Goal: Task Accomplishment & Management: Complete application form

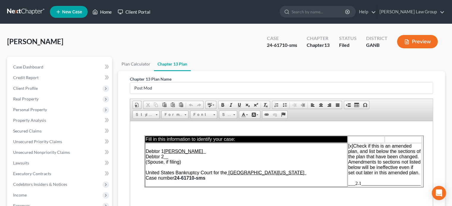
drag, startPoint x: 105, startPoint y: 12, endPoint x: 127, endPoint y: 16, distance: 23.0
click at [105, 12] on link "Home" at bounding box center [101, 12] width 25 height 11
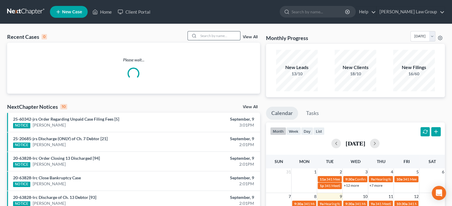
click at [207, 36] on input "search" at bounding box center [219, 35] width 42 height 9
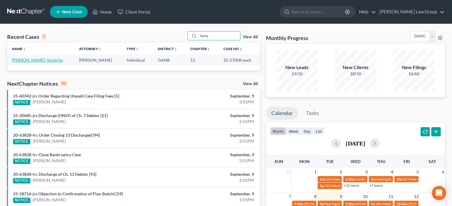
type input "lacey"
click at [31, 60] on link "[PERSON_NAME], Vondrila" at bounding box center [37, 60] width 51 height 5
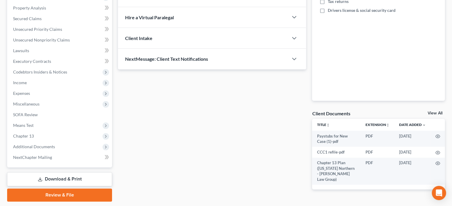
scroll to position [119, 0]
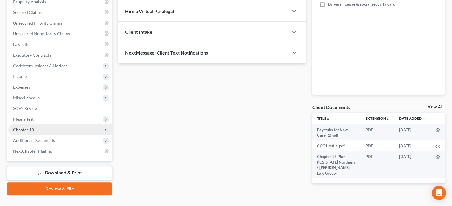
click at [29, 131] on span "Chapter 13" at bounding box center [23, 129] width 21 height 5
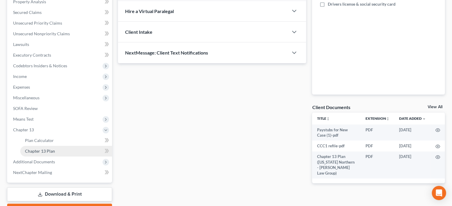
click at [46, 152] on span "Chapter 13 Plan" at bounding box center [40, 151] width 30 height 5
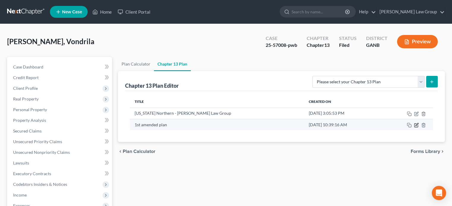
click at [416, 126] on icon "button" at bounding box center [416, 125] width 5 height 5
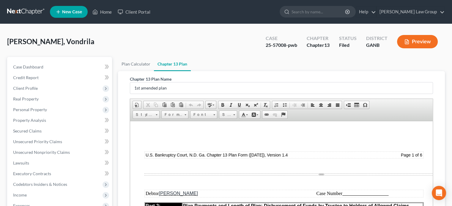
scroll to position [446, 0]
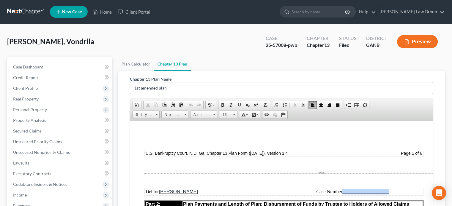
drag, startPoint x: 391, startPoint y: 191, endPoint x: 343, endPoint y: 190, distance: 48.1
click at [342, 190] on td "Case Number" at bounding box center [352, 192] width 141 height 7
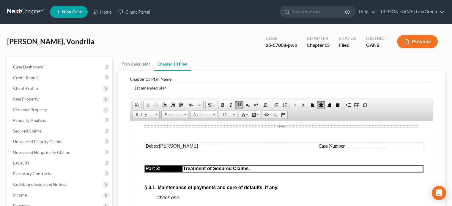
scroll to position [1040, 0]
drag, startPoint x: 389, startPoint y: 173, endPoint x: 346, endPoint y: 170, distance: 42.9
click at [346, 149] on td "Case Number" at bounding box center [352, 146] width 141 height 7
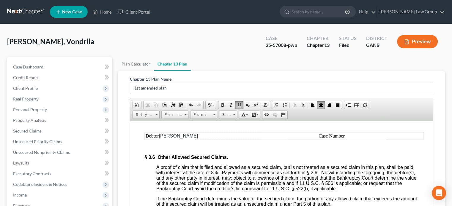
scroll to position [1782, 0]
drag, startPoint x: 388, startPoint y: 181, endPoint x: 346, endPoint y: 182, distance: 41.9
click at [346, 139] on td "Case Number" at bounding box center [352, 135] width 141 height 7
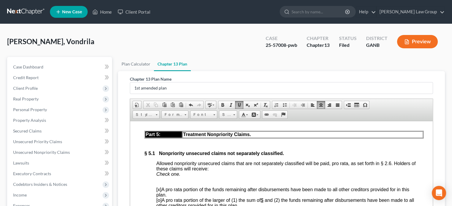
scroll to position [2317, 0]
drag, startPoint x: 386, startPoint y: 162, endPoint x: 347, endPoint y: 164, distance: 39.2
click at [347, 115] on td "Case Number" at bounding box center [352, 111] width 141 height 7
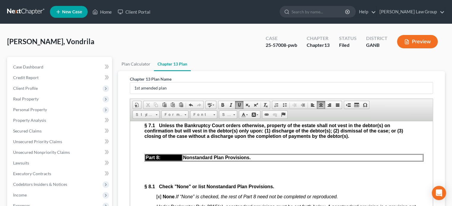
scroll to position [2822, 0]
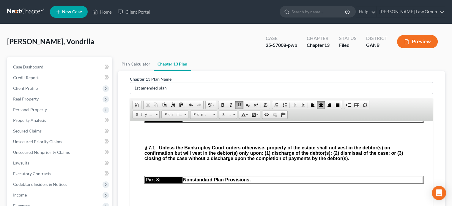
drag, startPoint x: 386, startPoint y: 142, endPoint x: 346, endPoint y: 141, distance: 40.1
click at [346, 89] on td "Case Number" at bounding box center [352, 86] width 141 height 7
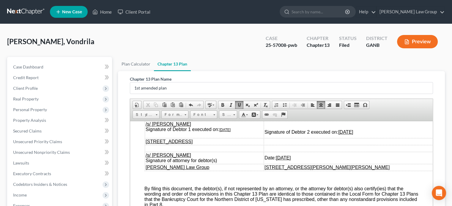
scroll to position [3060, 0]
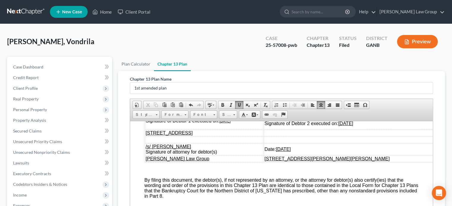
click at [241, 130] on td "/s/ [PERSON_NAME] Signature of Debtor 1 executed on: [DATE]" at bounding box center [204, 120] width 119 height 17
click at [396, 130] on td "Signature of Debtor 2 executed on: [DATE]" at bounding box center [351, 120] width 174 height 17
click at [336, 155] on td "Date: [DATE]" at bounding box center [351, 149] width 174 height 12
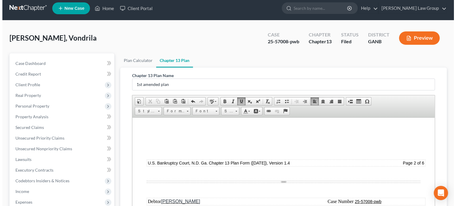
scroll to position [0, 0]
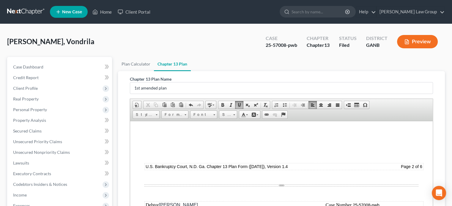
click at [414, 44] on button "Preview" at bounding box center [417, 41] width 41 height 13
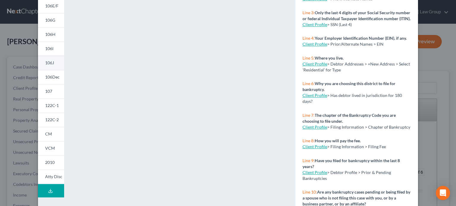
scroll to position [128, 0]
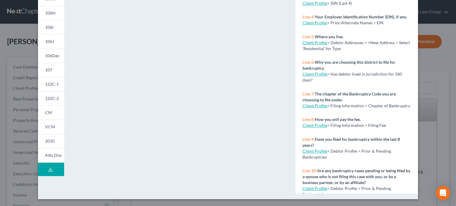
click at [50, 170] on line at bounding box center [50, 169] width 0 height 2
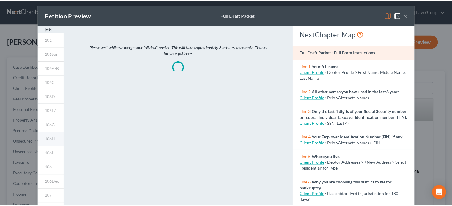
scroll to position [0, 0]
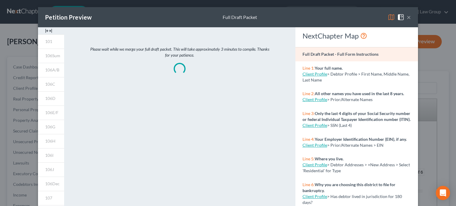
click at [407, 18] on button "×" at bounding box center [409, 17] width 4 height 7
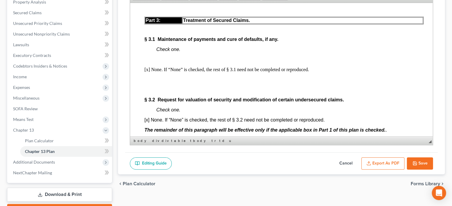
scroll to position [119, 0]
click at [417, 164] on button "Save" at bounding box center [420, 163] width 26 height 12
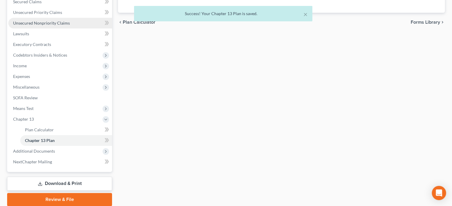
scroll to position [149, 0]
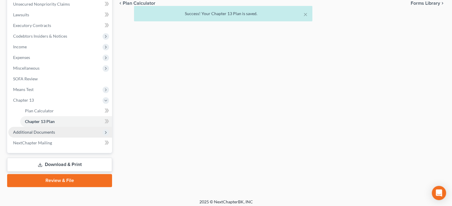
click at [41, 131] on span "Additional Documents" at bounding box center [34, 132] width 42 height 5
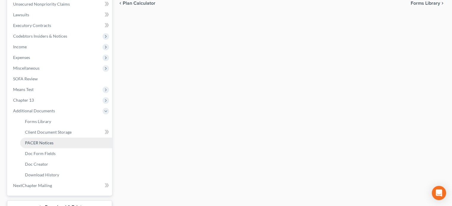
click at [38, 143] on span "PACER Notices" at bounding box center [39, 143] width 29 height 5
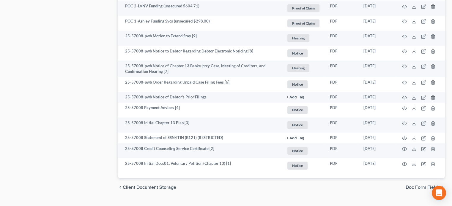
scroll to position [757, 0]
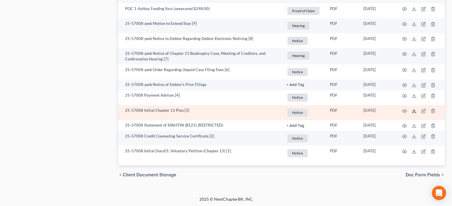
click at [414, 110] on icon at bounding box center [413, 111] width 5 height 5
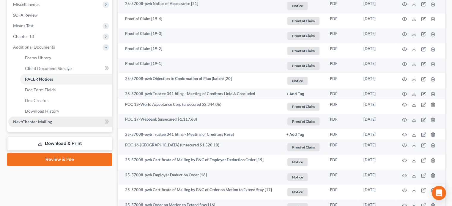
scroll to position [222, 0]
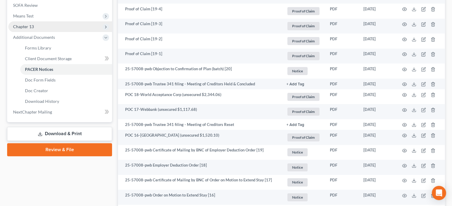
click at [31, 25] on span "Chapter 13" at bounding box center [23, 26] width 21 height 5
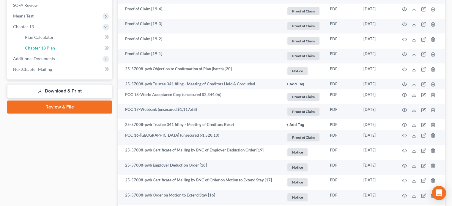
click at [37, 47] on span "Chapter 13 Plan" at bounding box center [40, 47] width 30 height 5
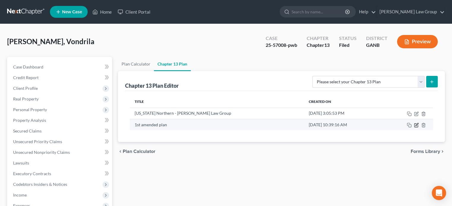
click at [417, 124] on icon "button" at bounding box center [416, 125] width 5 height 5
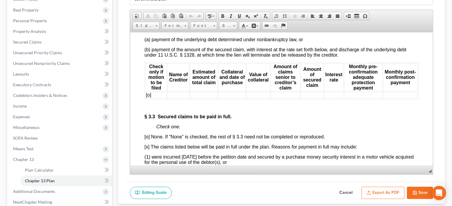
scroll to position [1337, 0]
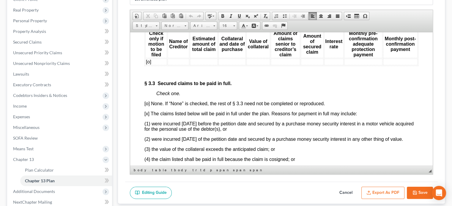
click at [152, 65] on td "[o]" at bounding box center [156, 62] width 22 height 7
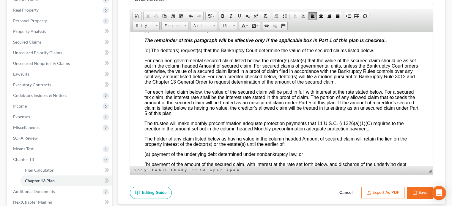
scroll to position [1188, 0]
click at [148, 33] on span "[x] None. If “None” is checked, the rest of § 3.2 need not be completed or repr…" at bounding box center [234, 30] width 180 height 5
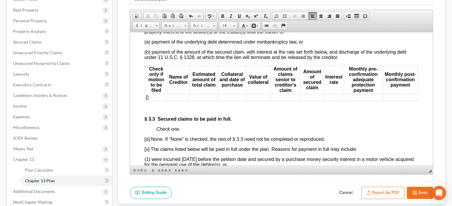
scroll to position [1307, 0]
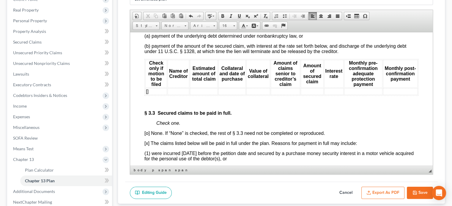
click at [171, 95] on td at bounding box center [178, 91] width 21 height 7
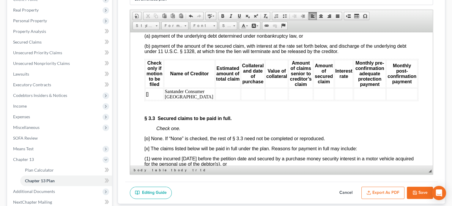
drag, startPoint x: 421, startPoint y: 192, endPoint x: 405, endPoint y: 192, distance: 15.1
click at [420, 193] on button "Save" at bounding box center [420, 193] width 26 height 12
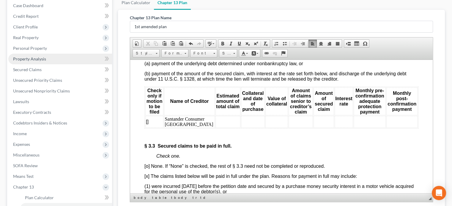
scroll to position [59, 0]
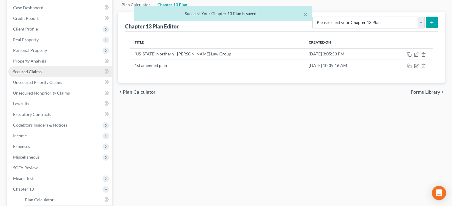
click at [25, 71] on span "Secured Claims" at bounding box center [27, 71] width 29 height 5
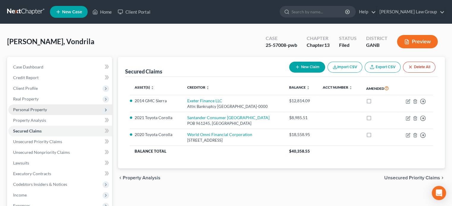
click at [21, 109] on span "Personal Property" at bounding box center [30, 109] width 34 height 5
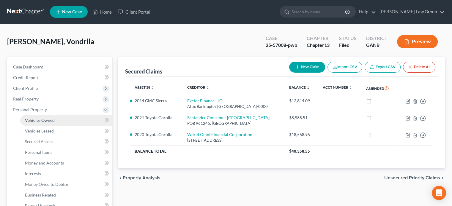
click at [37, 120] on span "Vehicles Owned" at bounding box center [40, 120] width 30 height 5
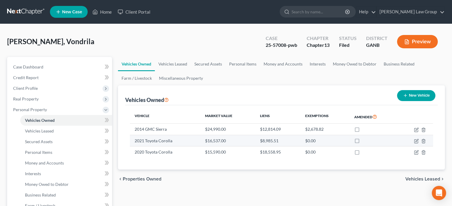
click at [147, 142] on td "2021 Toyota Corolla" at bounding box center [165, 140] width 70 height 11
click at [417, 142] on icon "button" at bounding box center [416, 141] width 5 height 5
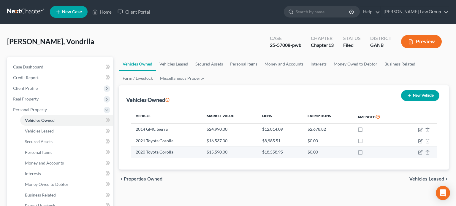
select select "0"
select select "5"
select select "3"
select select "0"
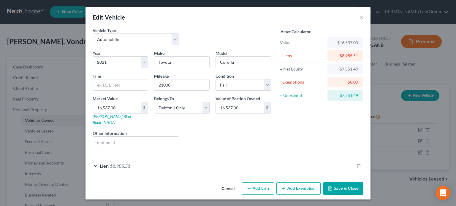
click at [337, 183] on button "Save & Close" at bounding box center [343, 189] width 40 height 12
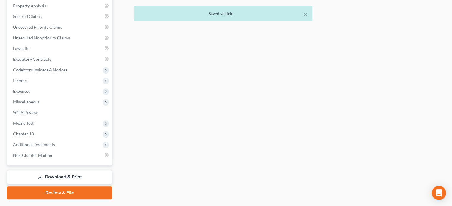
scroll to position [237, 0]
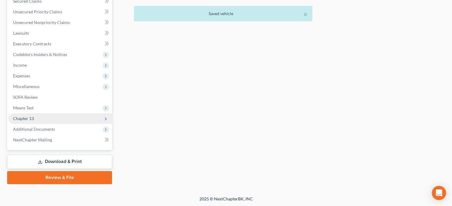
click at [22, 118] on span "Chapter 13" at bounding box center [23, 118] width 21 height 5
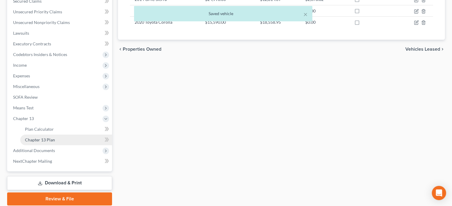
click at [33, 141] on span "Chapter 13 Plan" at bounding box center [40, 140] width 30 height 5
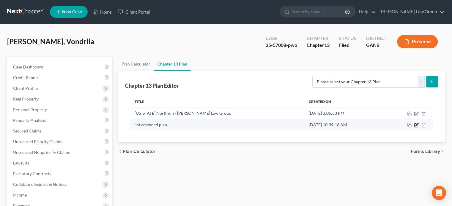
click at [415, 124] on icon "button" at bounding box center [416, 125] width 5 height 5
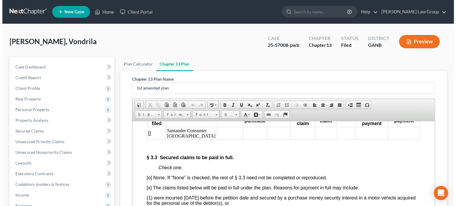
scroll to position [1366, 0]
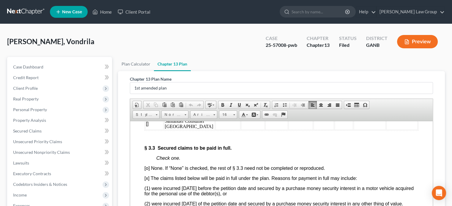
click at [215, 130] on td at bounding box center [227, 124] width 25 height 12
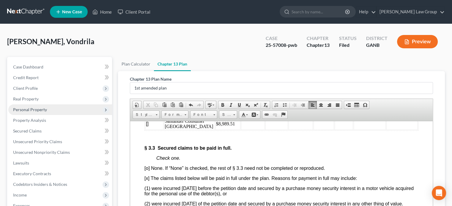
click at [27, 110] on span "Personal Property" at bounding box center [30, 109] width 34 height 5
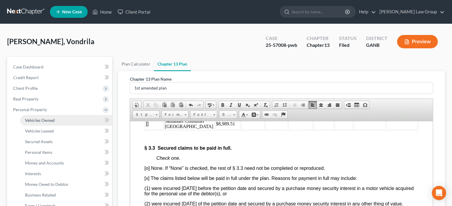
click at [39, 119] on span "Vehicles Owned" at bounding box center [40, 120] width 30 height 5
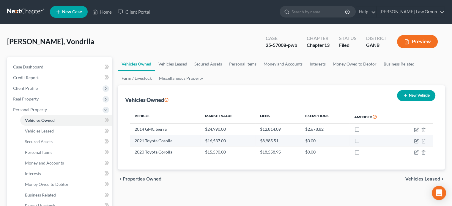
drag, startPoint x: 380, startPoint y: 140, endPoint x: 387, endPoint y: 145, distance: 8.1
click at [380, 141] on div at bounding box center [373, 141] width 39 height 6
click at [416, 142] on icon "button" at bounding box center [416, 141] width 5 height 5
select select "0"
select select "5"
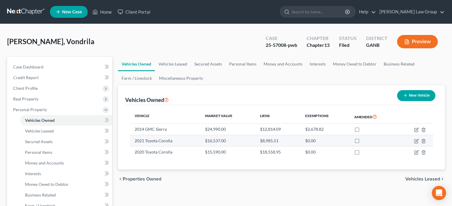
select select "3"
select select "0"
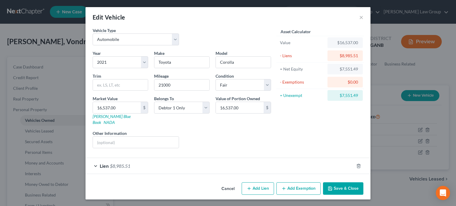
click at [94, 160] on div "Lien $8,985.51" at bounding box center [220, 166] width 269 height 16
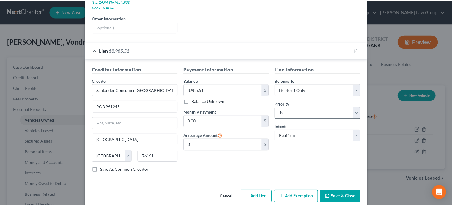
scroll to position [117, 0]
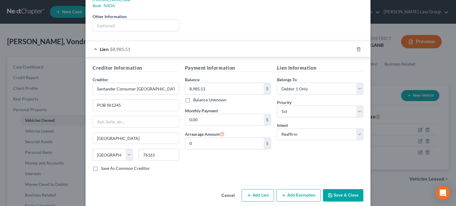
click at [343, 190] on button "Save & Close" at bounding box center [343, 196] width 40 height 12
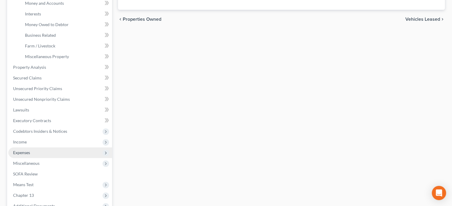
scroll to position [237, 0]
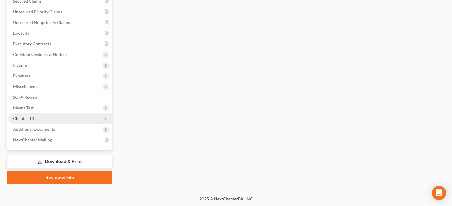
click at [24, 117] on span "Chapter 13" at bounding box center [23, 118] width 21 height 5
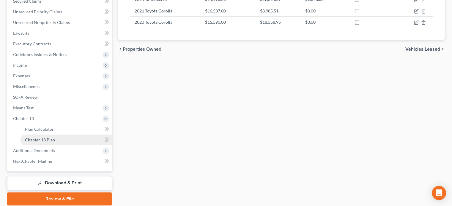
click at [29, 139] on span "Chapter 13 Plan" at bounding box center [40, 140] width 30 height 5
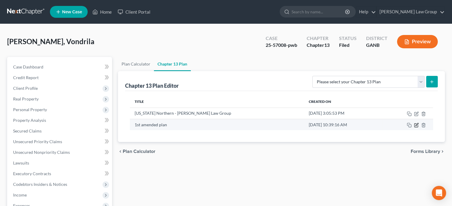
click at [415, 126] on icon "button" at bounding box center [416, 125] width 5 height 5
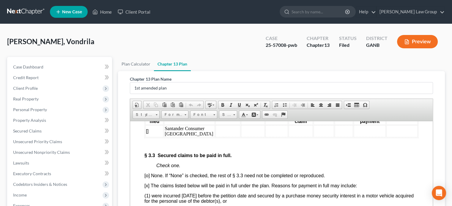
scroll to position [1366, 0]
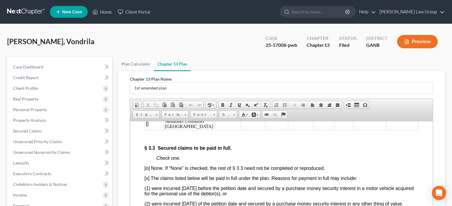
click at [215, 130] on td at bounding box center [227, 124] width 25 height 12
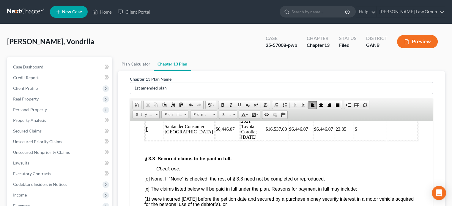
click at [292, 141] on td "$6,446.07" at bounding box center [300, 129] width 24 height 23
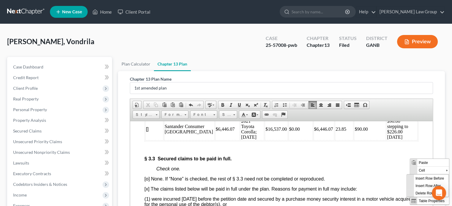
scroll to position [0, 0]
click at [418, 185] on span "Insert Row After" at bounding box center [431, 185] width 34 height 7
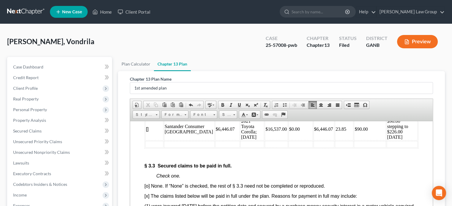
click at [173, 148] on td at bounding box center [189, 144] width 50 height 7
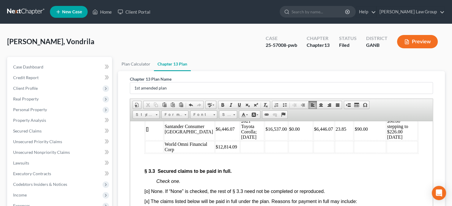
click at [216, 132] on p "$6,446.07" at bounding box center [228, 129] width 24 height 5
click at [240, 153] on td at bounding box center [252, 147] width 24 height 12
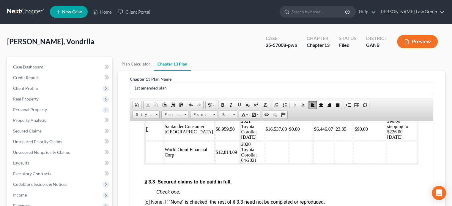
click at [242, 141] on td "2021 Toyota Corolla; [DATE]" at bounding box center [252, 129] width 24 height 23
click at [265, 164] on td at bounding box center [276, 152] width 23 height 23
click at [215, 164] on td "$12,814.09" at bounding box center [227, 152] width 25 height 23
click at [336, 141] on td "23.85" at bounding box center [345, 129] width 18 height 23
click at [336, 155] on p "9.00" at bounding box center [344, 152] width 17 height 5
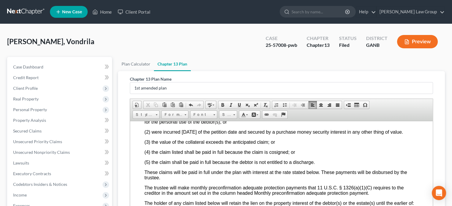
scroll to position [1456, 0]
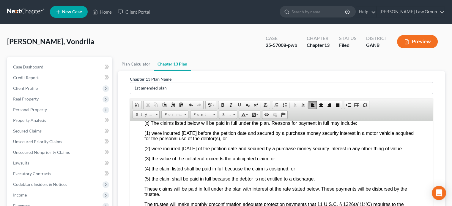
click at [148, 126] on span "[x] The claims listed below will be paid in full under the plan. Reasons for pa…" at bounding box center [250, 123] width 213 height 5
click at [147, 116] on span "[o] None. If “None” is checked, the rest of § 3.3 need not be completed or repr…" at bounding box center [234, 113] width 180 height 5
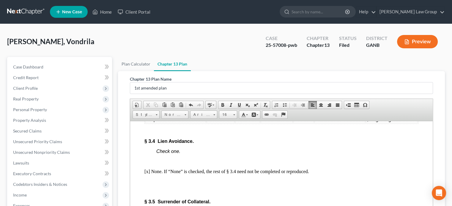
scroll to position [1634, 0]
drag, startPoint x: 178, startPoint y: 138, endPoint x: 147, endPoint y: 133, distance: 31.0
click at [147, 111] on td "Santander Consumer [GEOGRAPHIC_DATA]" at bounding box center [175, 105] width 61 height 12
drag, startPoint x: 204, startPoint y: 138, endPoint x: 184, endPoint y: 132, distance: 20.9
click at [184, 105] on tr "2021 Toyota Corolla 02/2021 $8,985.51 23.85% $90.00 $90.00 to increase to $ beg…" at bounding box center [281, 100] width 272 height 12
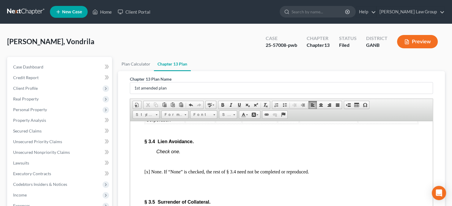
drag, startPoint x: 232, startPoint y: 135, endPoint x: 216, endPoint y: 135, distance: 16.1
click at [216, 105] on td "02/2021" at bounding box center [229, 100] width 26 height 12
drag, startPoint x: 267, startPoint y: 135, endPoint x: 242, endPoint y: 135, distance: 25.3
click at [242, 105] on td "$8,985.51" at bounding box center [259, 100] width 35 height 12
drag, startPoint x: 293, startPoint y: 136, endPoint x: 284, endPoint y: 136, distance: 9.2
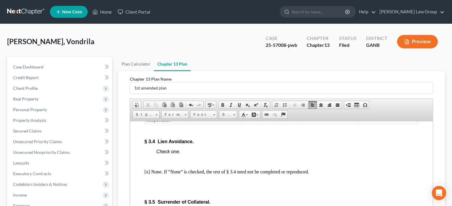
click at [278, 105] on td "23.85%" at bounding box center [288, 100] width 21 height 12
drag, startPoint x: 317, startPoint y: 136, endPoint x: 298, endPoint y: 135, distance: 19.3
click at [299, 105] on td "$90.00" at bounding box center [328, 100] width 58 height 12
drag, startPoint x: 402, startPoint y: 137, endPoint x: 356, endPoint y: 132, distance: 46.3
click at [358, 105] on td "$90.00 to increase to $ beginning 12/2026" at bounding box center [387, 100] width 59 height 12
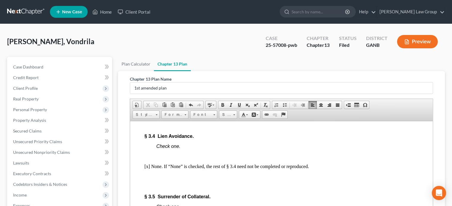
drag, startPoint x: 172, startPoint y: 151, endPoint x: 146, endPoint y: 139, distance: 28.8
click at [146, 118] on td "World Omni Financial Corporation" at bounding box center [165, 109] width 40 height 17
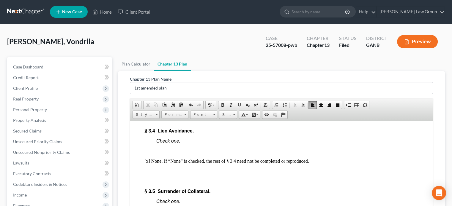
drag, startPoint x: 191, startPoint y: 145, endPoint x: 173, endPoint y: 141, distance: 18.5
click at [173, 113] on td "2020 Toyota Corolla -" at bounding box center [187, 107] width 31 height 12
drag, startPoint x: 214, startPoint y: 144, endPoint x: 197, endPoint y: 142, distance: 17.0
click at [197, 113] on td "04/2021" at bounding box center [209, 107] width 27 height 12
drag, startPoint x: 246, startPoint y: 143, endPoint x: 238, endPoint y: 143, distance: 7.7
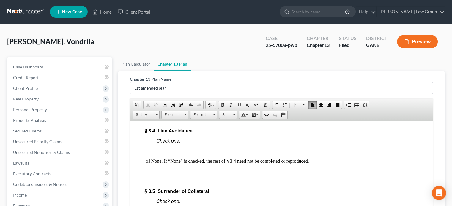
click at [225, 113] on td "$12,814.09" at bounding box center [243, 107] width 38 height 12
drag, startPoint x: 270, startPoint y: 144, endPoint x: 258, endPoint y: 144, distance: 11.6
click at [258, 113] on tr "9% $130 $130.00 to increase to $ beginning 12/2026" at bounding box center [281, 107] width 272 height 12
drag, startPoint x: 301, startPoint y: 144, endPoint x: 313, endPoint y: 140, distance: 13.3
click at [285, 113] on td "$130" at bounding box center [317, 107] width 65 height 12
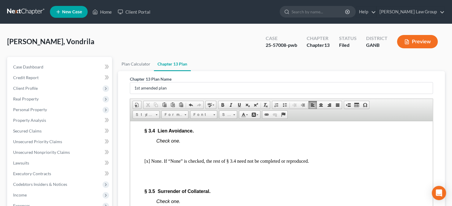
drag, startPoint x: 375, startPoint y: 146, endPoint x: 347, endPoint y: 141, distance: 28.7
click at [351, 113] on td "$130.00 to increase to $ beginning 12/2026" at bounding box center [384, 107] width 67 height 12
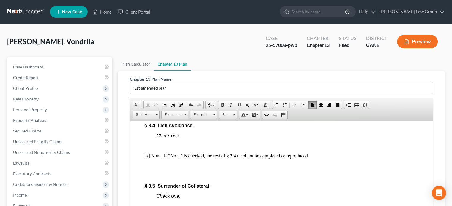
click at [151, 100] on td at bounding box center [158, 97] width 27 height 7
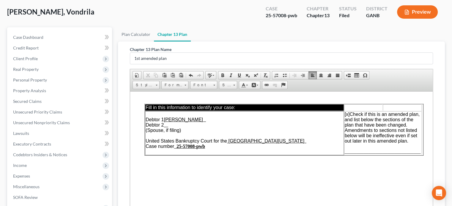
scroll to position [0, 0]
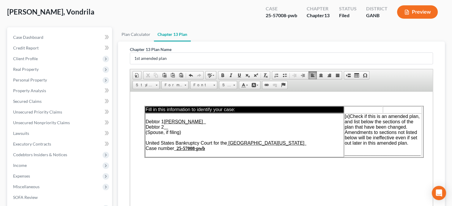
click at [345, 154] on span "________________________________" at bounding box center [383, 153] width 76 height 5
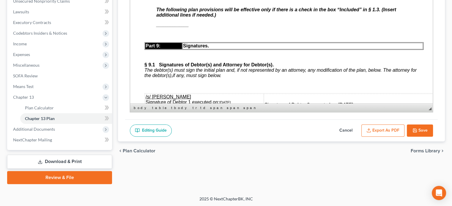
scroll to position [2941, 0]
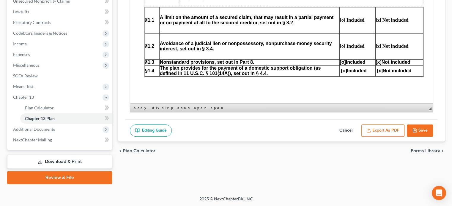
scroll to position [327, 0]
click at [341, 60] on span "[o]" at bounding box center [343, 62] width 6 height 5
click at [379, 63] on span "[x]" at bounding box center [378, 62] width 6 height 5
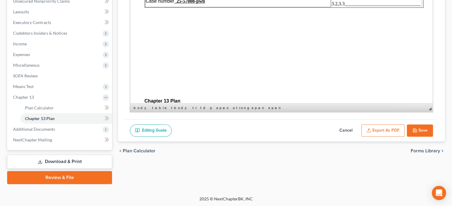
scroll to position [0, 0]
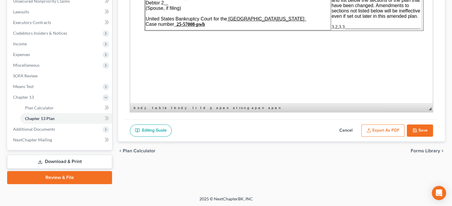
click at [345, 27] on span "3.2,3.3________________________________" at bounding box center [376, 26] width 89 height 5
click at [346, 27] on span "1.3,3.2,3.3________________________________" at bounding box center [372, 26] width 96 height 5
click at [344, 26] on span "1.3,3.2,3.3________________________________" at bounding box center [372, 26] width 96 height 5
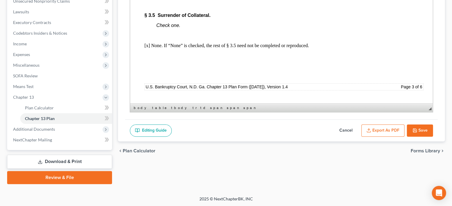
scroll to position [1634, 0]
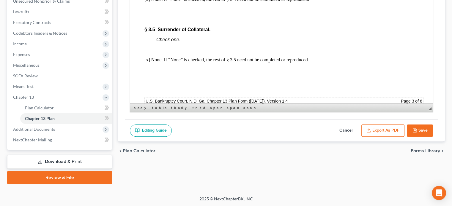
click at [186, 42] on p "Check one." at bounding box center [287, 39] width 262 height 5
click at [186, 42] on p at bounding box center [287, 39] width 262 height 5
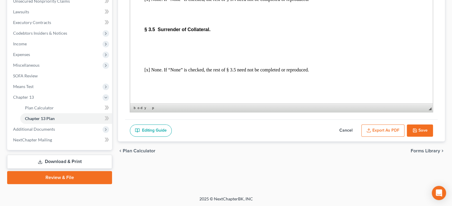
drag, startPoint x: 158, startPoint y: 78, endPoint x: 288, endPoint y: 48, distance: 133.7
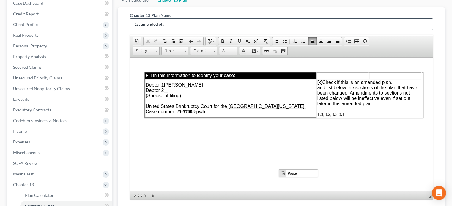
scroll to position [62, 0]
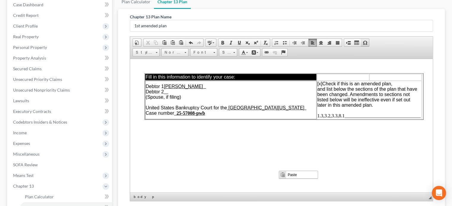
click at [364, 42] on span at bounding box center [364, 42] width 5 height 5
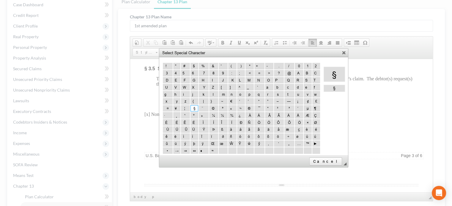
click at [193, 108] on span "§" at bounding box center [194, 108] width 2 height 4
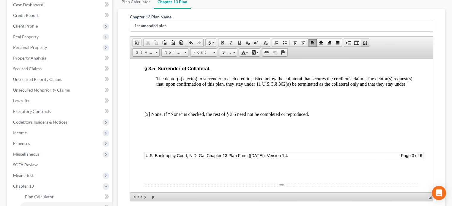
click at [365, 43] on span at bounding box center [364, 42] width 5 height 5
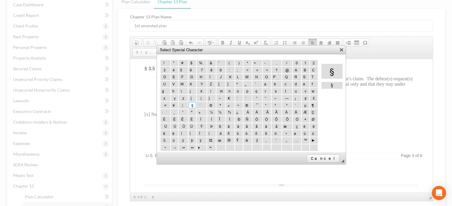
click at [188, 102] on link "§ Section sign" at bounding box center [192, 105] width 8 height 7
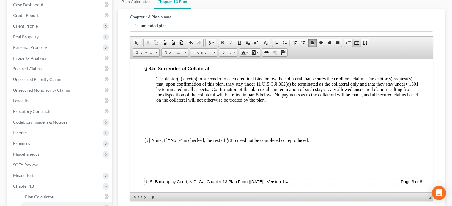
click at [355, 42] on span at bounding box center [356, 42] width 5 height 5
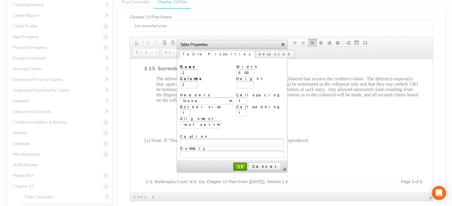
click at [241, 165] on span "OK" at bounding box center [240, 167] width 12 height 4
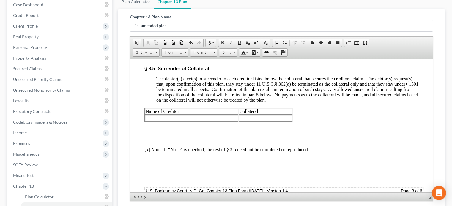
click at [144, 148] on html "Fill in this information to identify your case: Debtor 1 Vondrila [PERSON_NAME]…" at bounding box center [281, 0] width 302 height 3251
drag, startPoint x: 291, startPoint y: 149, endPoint x: 327, endPoint y: 154, distance: 36.7
click at [331, 153] on body "Fill in this information to identify your case: Debtor 1 Vondrila [PERSON_NAME]…" at bounding box center [281, 0] width 274 height 3223
click at [139, 149] on html "Fill in this information to identify your case: Debtor 1 Vondrila [PERSON_NAME]…" at bounding box center [281, 0] width 302 height 3251
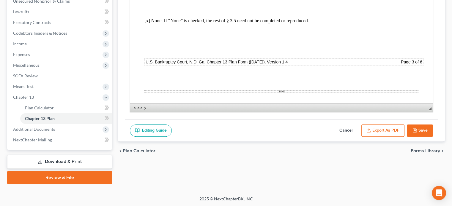
scroll to position [1713, 0]
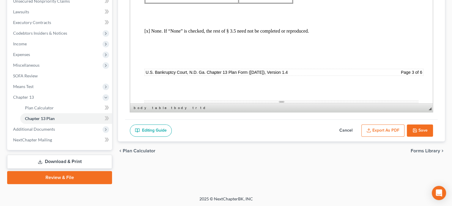
drag, startPoint x: 184, startPoint y: 34, endPoint x: 250, endPoint y: -2, distance: 75.4
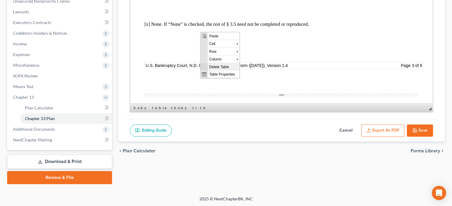
click at [215, 67] on span "Delete Table" at bounding box center [224, 66] width 32 height 7
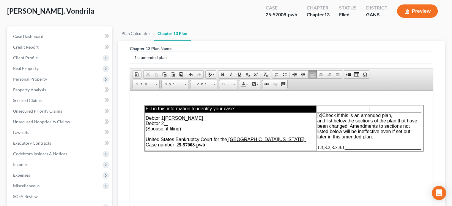
scroll to position [33, 0]
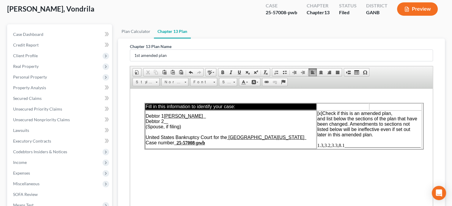
click at [356, 70] on span at bounding box center [356, 72] width 5 height 5
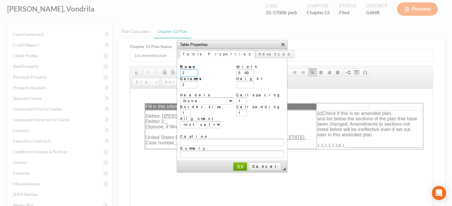
type input "2"
click at [244, 165] on span "OK" at bounding box center [240, 167] width 12 height 4
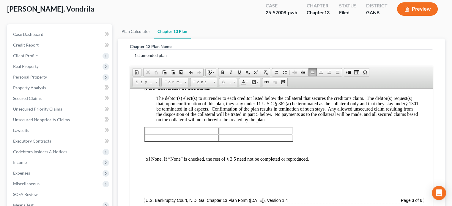
scroll to position [1680, 0]
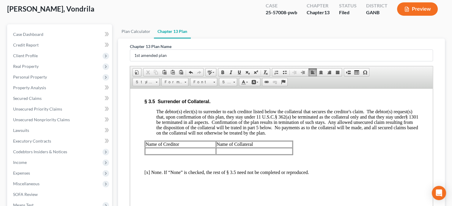
click at [164, 154] on td at bounding box center [180, 151] width 71 height 7
drag, startPoint x: 148, startPoint y: 185, endPoint x: 261, endPoint y: 190, distance: 113.0
click at [262, 154] on tbody "Name of Creditor Name of Collateral Exeter Finance LLC 2014 GMC Sierra" at bounding box center [218, 147] width 147 height 13
click at [147, 148] on td "Name of Creditor" at bounding box center [183, 144] width 76 height 7
drag, startPoint x: 146, startPoint y: 183, endPoint x: 259, endPoint y: 185, distance: 112.9
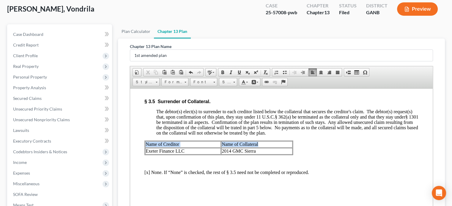
click at [259, 148] on tr "Name of Creditor Name of Collateral" at bounding box center [218, 144] width 147 height 7
click at [221, 70] on span at bounding box center [222, 72] width 5 height 5
click at [281, 154] on td "2014 GMC Sierra" at bounding box center [255, 151] width 73 height 7
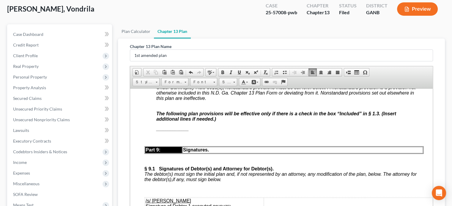
scroll to position [2987, 0]
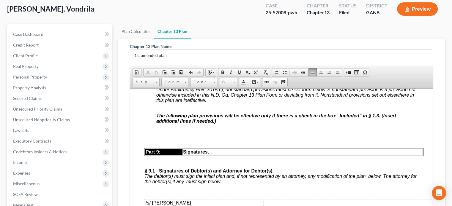
click at [190, 133] on p "______________" at bounding box center [287, 131] width 262 height 5
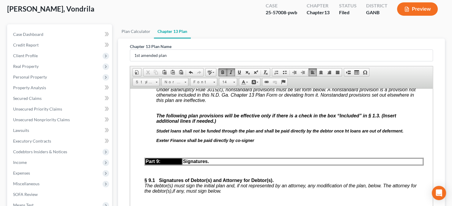
click at [202, 143] on icon "Exeter Finance shall be paid directly by co-signer" at bounding box center [205, 140] width 98 height 5
click at [197, 143] on icon "Exeter Finance shall be paid directly by co-signer" at bounding box center [205, 140] width 98 height 5
click at [340, 143] on p "Exeter Finance shall not be funded through the plan and shall be paid directly …" at bounding box center [287, 140] width 262 height 5
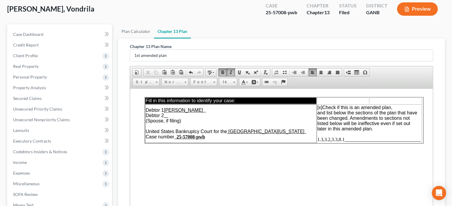
scroll to position [0, 0]
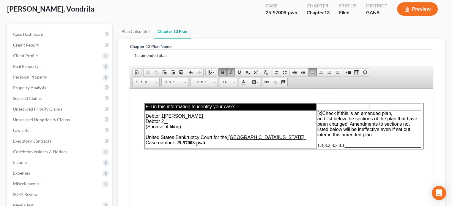
drag, startPoint x: 430, startPoint y: 145, endPoint x: 563, endPoint y: 177, distance: 136.6
click at [340, 147] on span "1.3,3.2,3.3,8.1________________________________" at bounding box center [368, 145] width 103 height 5
click at [339, 147] on span "1.3,3.2,3.3,8.1________________________________" at bounding box center [368, 145] width 103 height 5
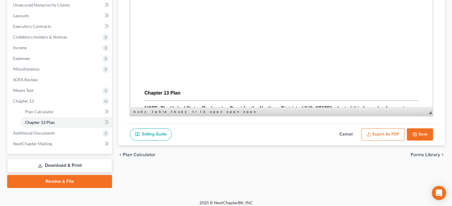
scroll to position [151, 0]
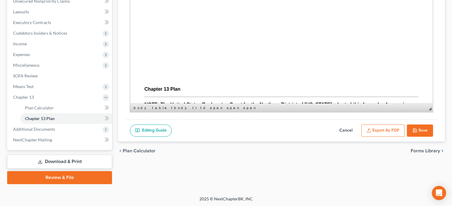
click at [419, 129] on button "Save" at bounding box center [420, 131] width 26 height 12
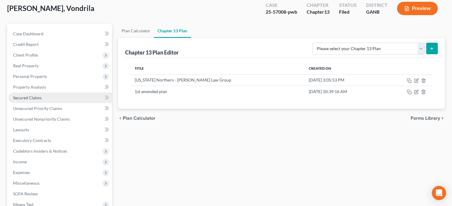
scroll to position [33, 0]
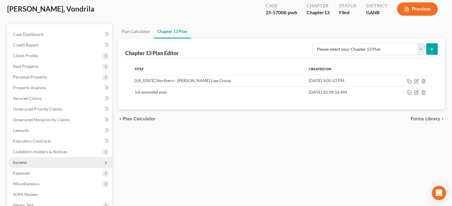
click at [23, 162] on span "Income" at bounding box center [20, 162] width 14 height 5
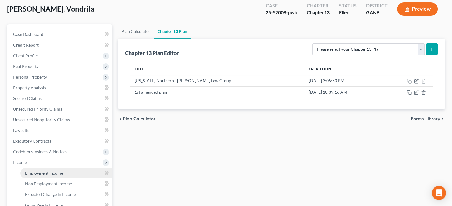
click at [25, 173] on span "Employment Income" at bounding box center [44, 173] width 38 height 5
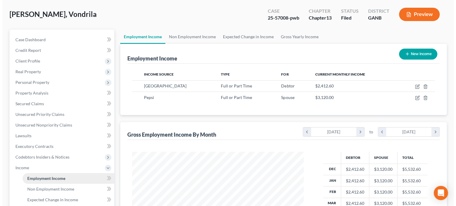
scroll to position [30, 0]
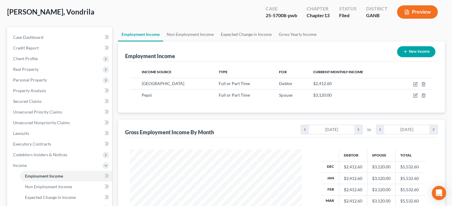
click at [422, 11] on button "Preview" at bounding box center [417, 11] width 41 height 13
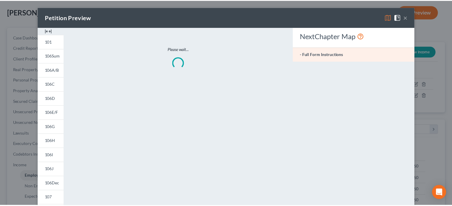
scroll to position [106, 185]
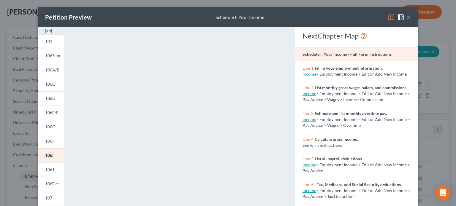
click at [407, 15] on button "×" at bounding box center [409, 17] width 4 height 7
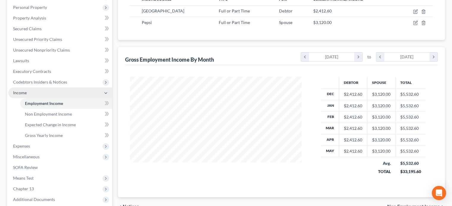
scroll to position [119, 0]
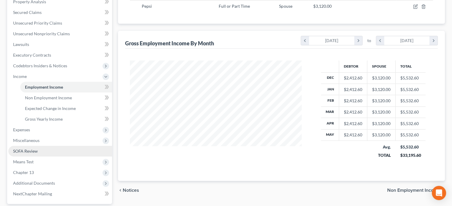
click at [26, 151] on span "SOFA Review" at bounding box center [25, 151] width 25 height 5
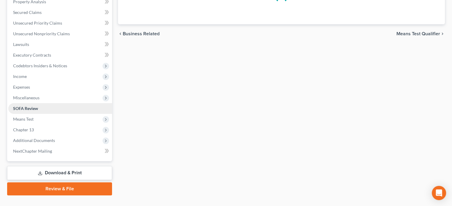
scroll to position [74, 0]
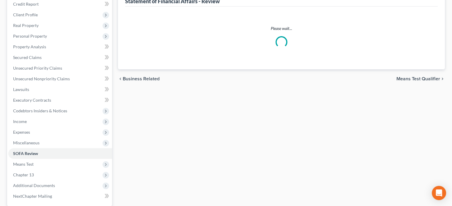
click at [26, 151] on ul "Case Dashboard Payments Invoices Payments Payments Credit Report Client Profile" at bounding box center [60, 95] width 104 height 214
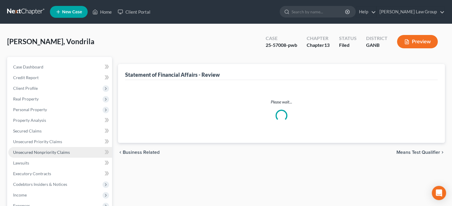
scroll to position [0, 0]
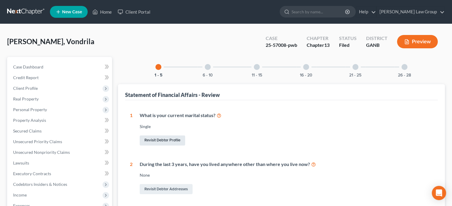
click at [166, 140] on link "Revisit Debtor Profile" at bounding box center [162, 141] width 45 height 10
select select "0"
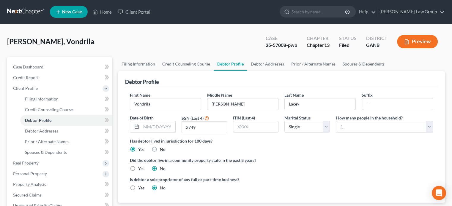
radio input "true"
click at [323, 126] on select "Select Single Married Separated Divorced Widowed" at bounding box center [306, 127] width 45 height 12
select select "1"
click at [284, 121] on select "Select Single Married Separated Divorced Widowed" at bounding box center [306, 127] width 45 height 12
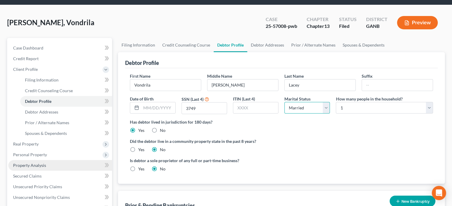
scroll to position [16, 0]
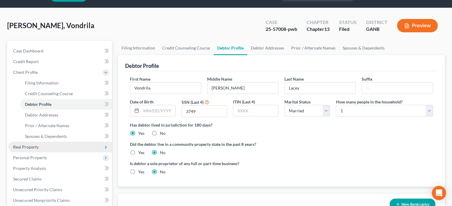
click at [29, 148] on span "Real Property" at bounding box center [26, 147] width 26 height 5
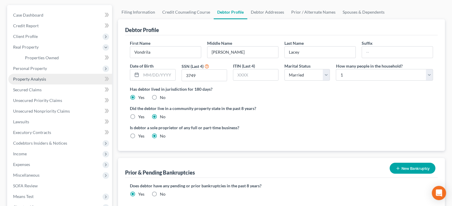
scroll to position [52, 0]
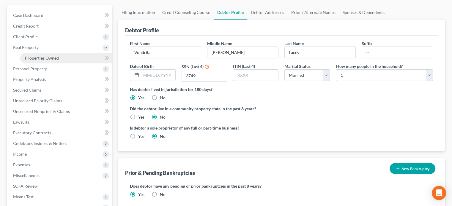
click at [40, 56] on span "Properties Owned" at bounding box center [42, 58] width 34 height 5
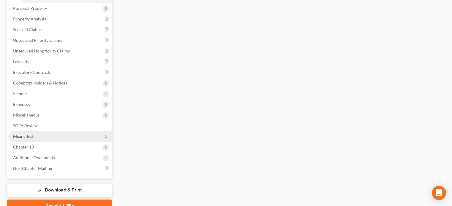
scroll to position [119, 0]
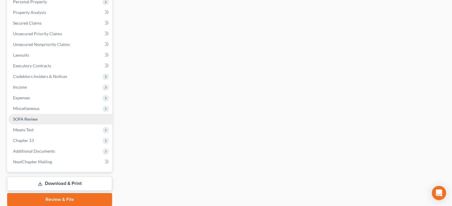
click at [20, 118] on span "SOFA Review" at bounding box center [25, 119] width 25 height 5
